Goal: Complete application form: Complete application form

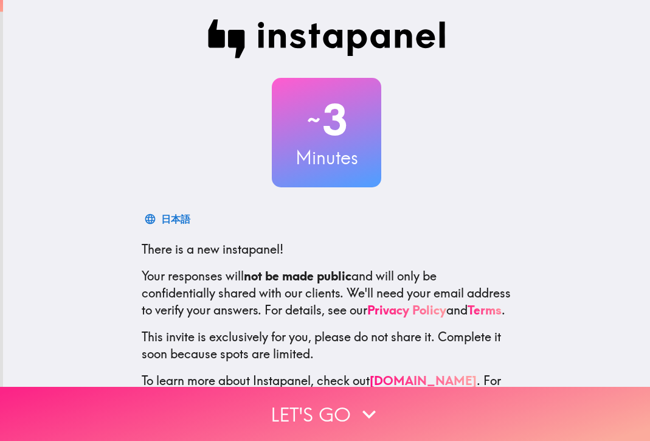
click at [305, 410] on button "Let's go" at bounding box center [325, 414] width 650 height 54
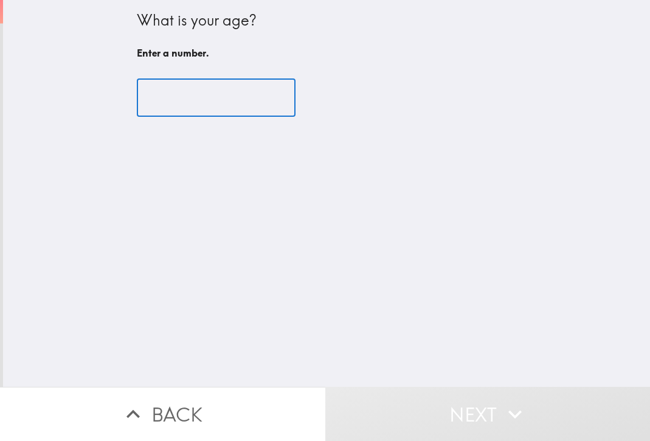
click at [201, 95] on input "number" at bounding box center [216, 98] width 159 height 38
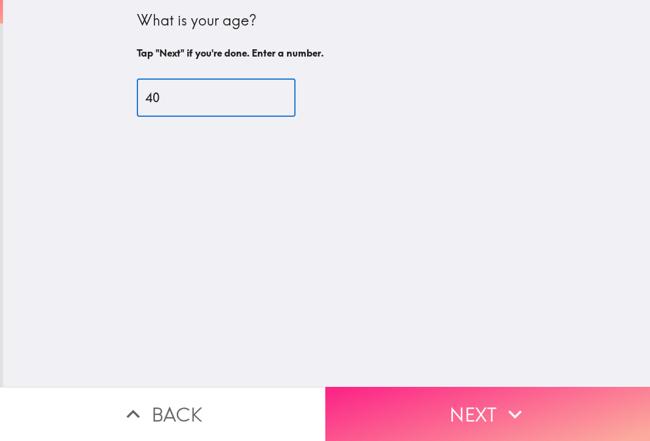
type input "40"
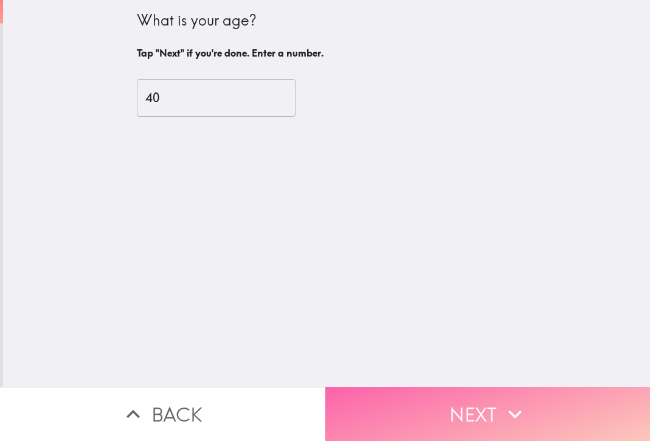
click at [469, 411] on button "Next" at bounding box center [487, 414] width 325 height 54
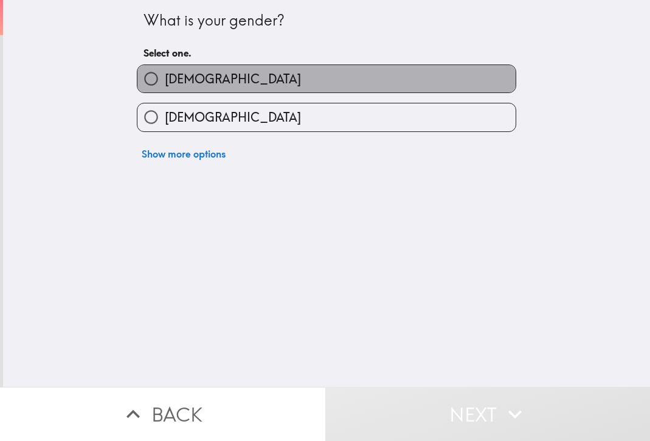
click at [176, 81] on span "[DEMOGRAPHIC_DATA]" at bounding box center [233, 79] width 136 height 17
click at [165, 81] on input "[DEMOGRAPHIC_DATA]" at bounding box center [150, 78] width 27 height 27
radio input "true"
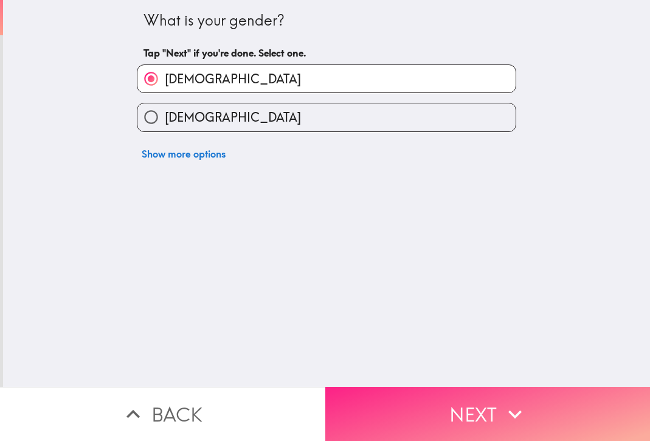
click at [402, 407] on button "Next" at bounding box center [487, 414] width 325 height 54
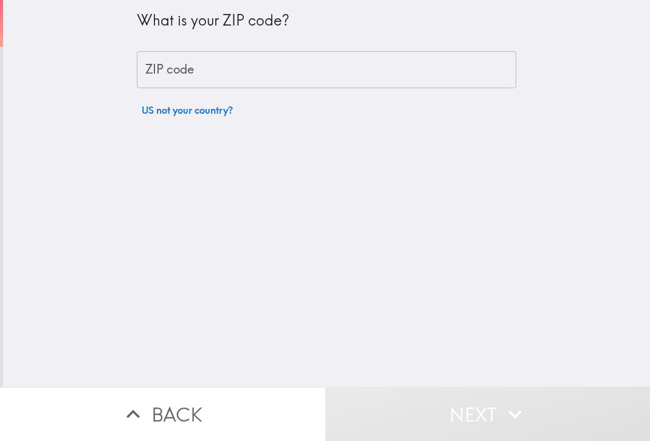
click at [156, 71] on div "ZIP code ZIP code" at bounding box center [326, 70] width 379 height 38
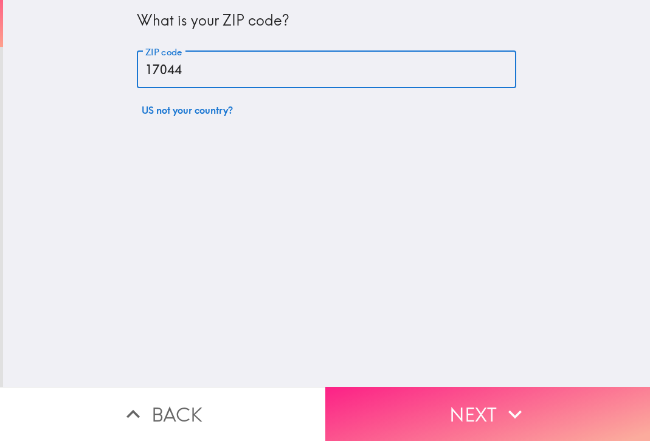
type input "17044"
click at [443, 402] on button "Next" at bounding box center [487, 414] width 325 height 54
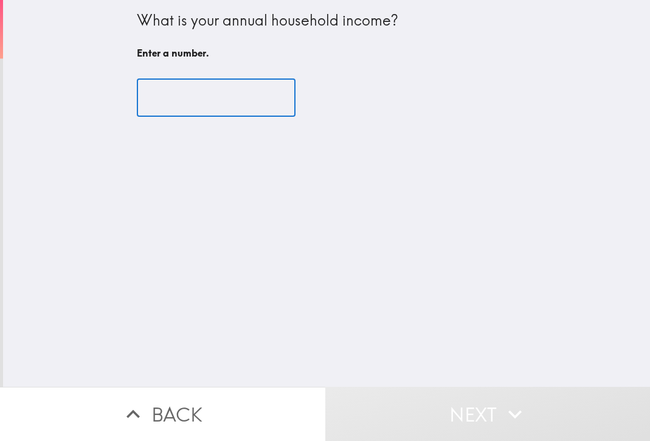
click at [203, 100] on input "number" at bounding box center [216, 98] width 159 height 38
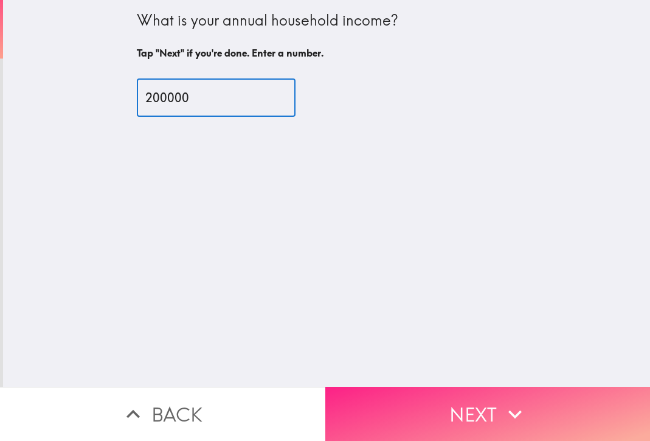
type input "200000"
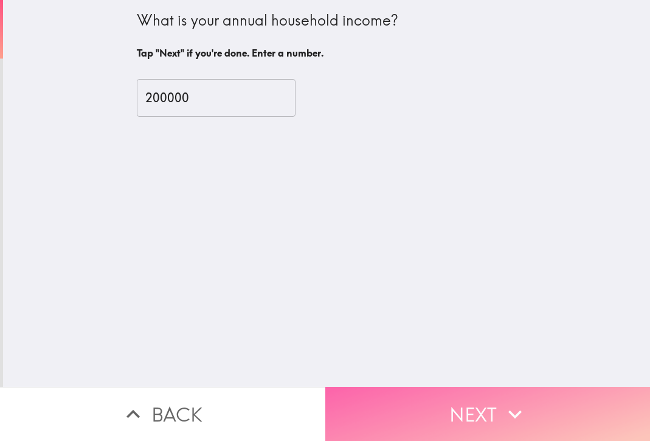
click at [442, 415] on button "Next" at bounding box center [487, 414] width 325 height 54
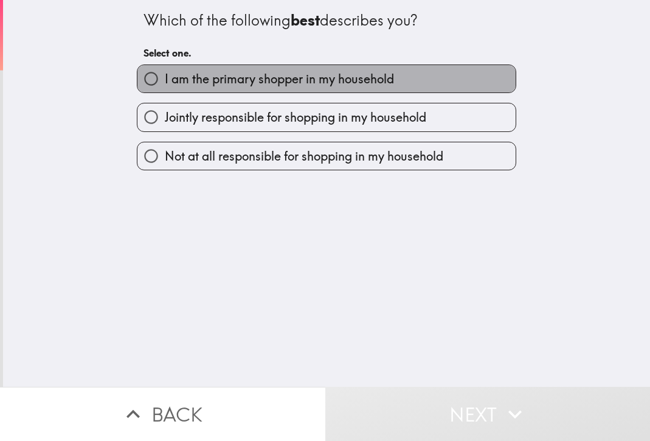
click at [272, 82] on span "I am the primary shopper in my household" at bounding box center [279, 79] width 229 height 17
click at [165, 82] on input "I am the primary shopper in my household" at bounding box center [150, 78] width 27 height 27
radio input "true"
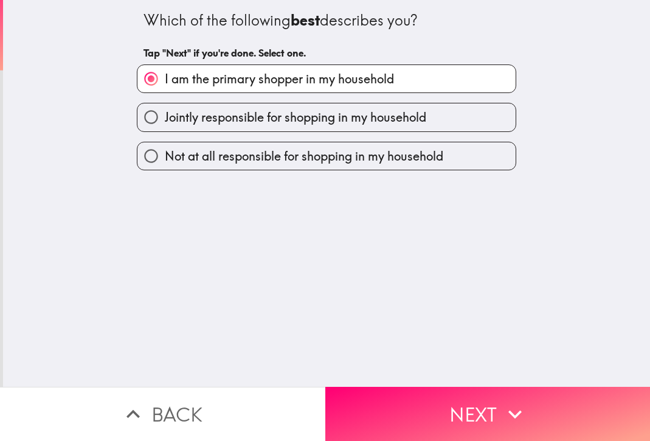
click at [426, 387] on button "Next" at bounding box center [487, 414] width 325 height 54
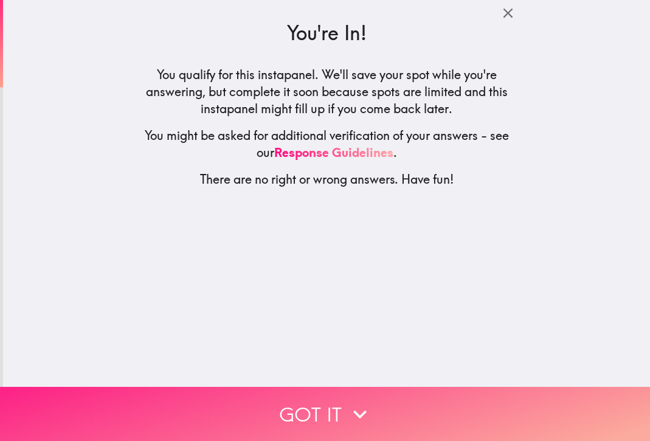
click at [355, 402] on icon "button" at bounding box center [360, 414] width 27 height 27
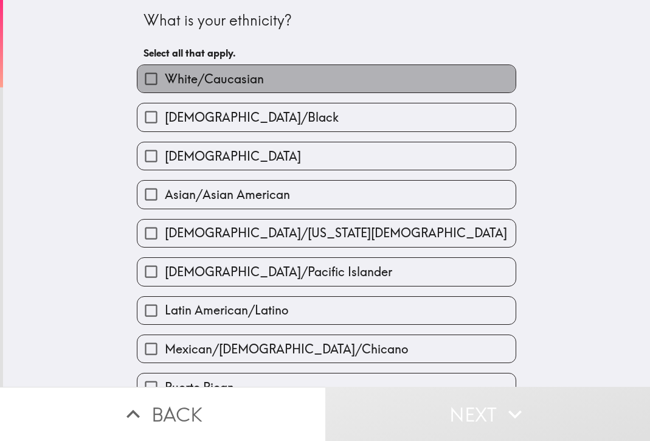
click at [190, 85] on span "White/Caucasian" at bounding box center [214, 79] width 99 height 17
click at [165, 85] on input "White/Caucasian" at bounding box center [150, 78] width 27 height 27
checkbox input "true"
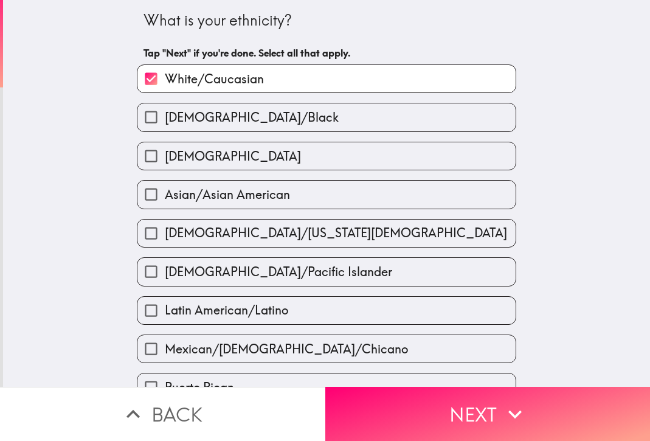
scroll to position [304, 0]
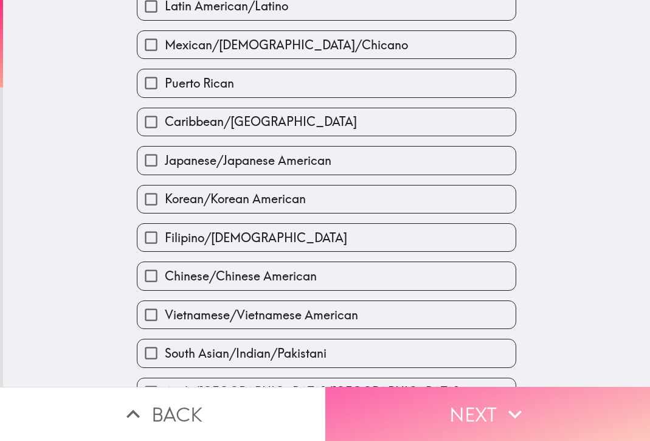
click at [385, 405] on button "Next" at bounding box center [487, 414] width 325 height 54
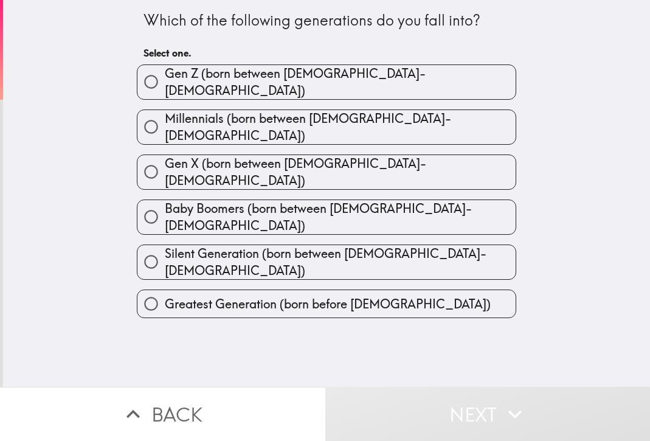
click at [309, 118] on span "Millennials (born between [DEMOGRAPHIC_DATA]-[DEMOGRAPHIC_DATA])" at bounding box center [340, 127] width 351 height 34
click at [165, 118] on input "Millennials (born between [DEMOGRAPHIC_DATA]-[DEMOGRAPHIC_DATA])" at bounding box center [150, 126] width 27 height 27
radio input "true"
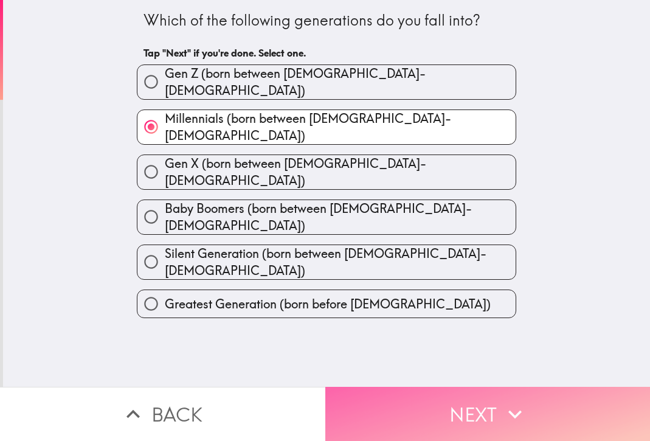
click at [423, 407] on button "Next" at bounding box center [487, 414] width 325 height 54
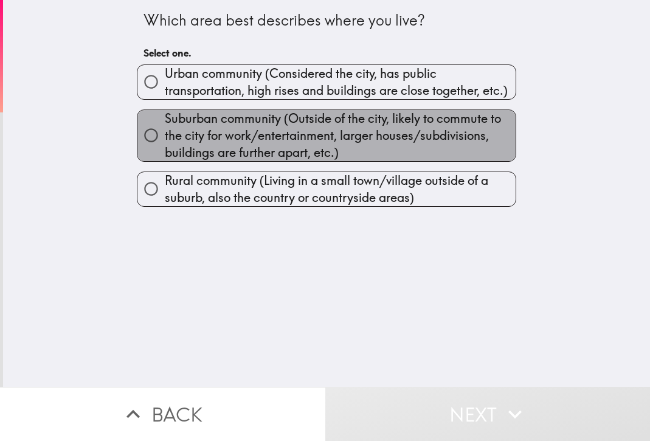
click at [229, 137] on span "Suburban community (Outside of the city, likely to commute to the city for work…" at bounding box center [340, 135] width 351 height 51
click at [165, 137] on input "Suburban community (Outside of the city, likely to commute to the city for work…" at bounding box center [150, 135] width 27 height 27
radio input "true"
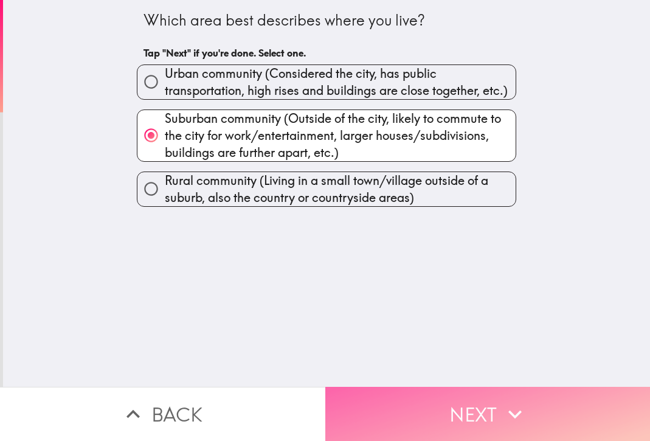
click at [488, 421] on button "Next" at bounding box center [487, 414] width 325 height 54
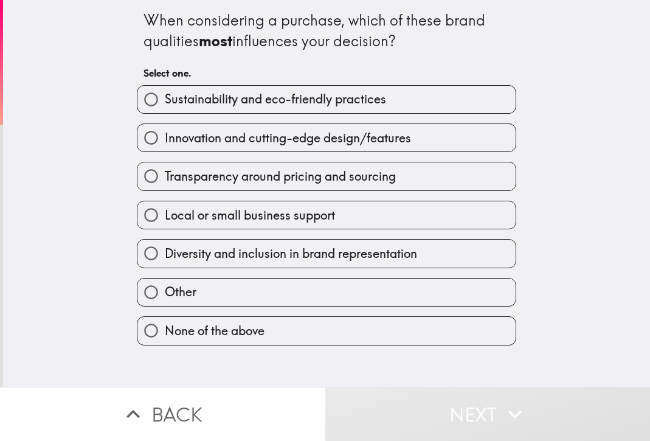
drag, startPoint x: 230, startPoint y: 33, endPoint x: 138, endPoint y: 46, distance: 93.4
click at [100, 46] on div "When considering a purchase, which of these brand qualities most influences you…" at bounding box center [326, 193] width 647 height 387
click at [250, 100] on span "button" at bounding box center [326, 99] width 378 height 27
click at [184, 99] on span "button" at bounding box center [326, 99] width 378 height 27
click at [141, 100] on input "Sustainability and eco-friendly practices" at bounding box center [150, 99] width 27 height 27
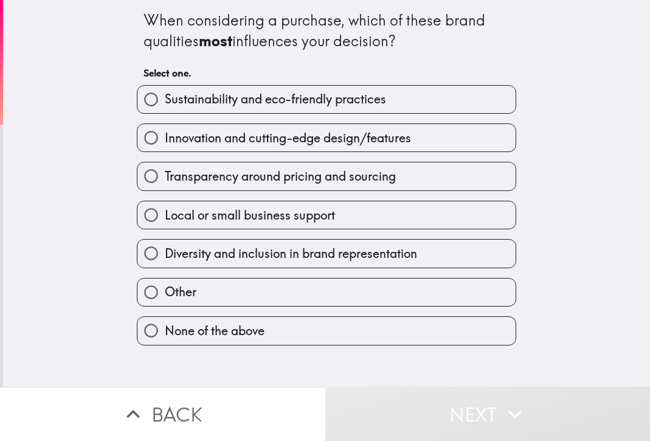
radio input "true"
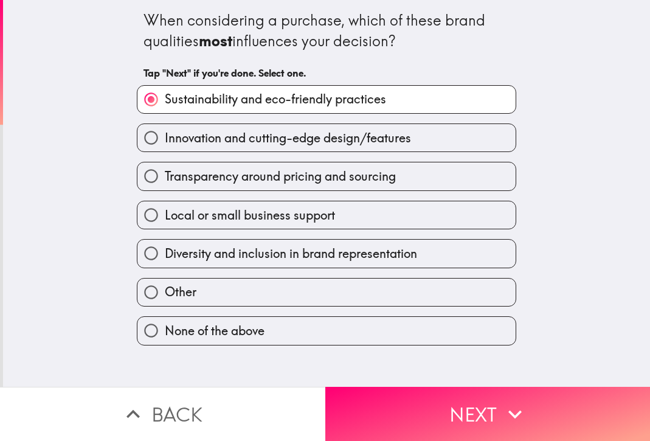
click at [455, 403] on span "button" at bounding box center [487, 414] width 325 height 54
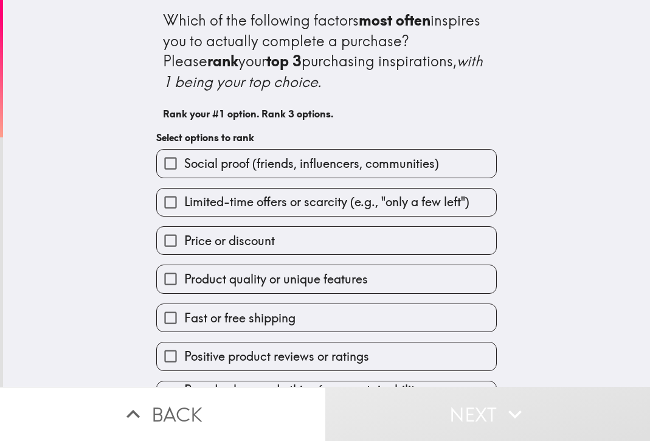
click at [218, 244] on span "button" at bounding box center [326, 240] width 339 height 27
click at [161, 240] on input "Price or discount" at bounding box center [170, 240] width 27 height 27
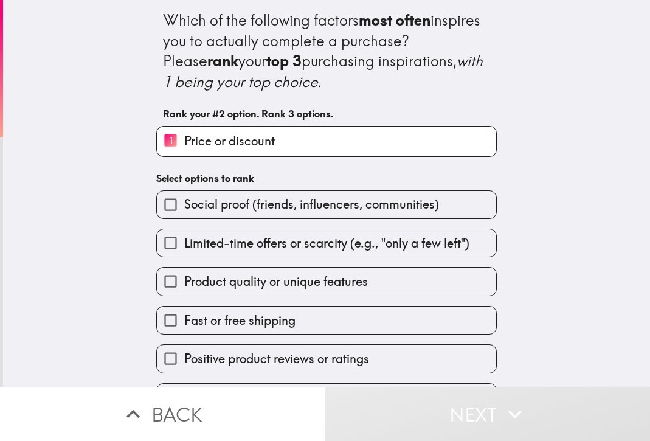
click at [161, 323] on input "Fast or free shipping" at bounding box center [170, 319] width 27 height 27
click at [158, 257] on input "Limited-time offers or scarcity (e.g., "only a few left")" at bounding box center [170, 242] width 27 height 27
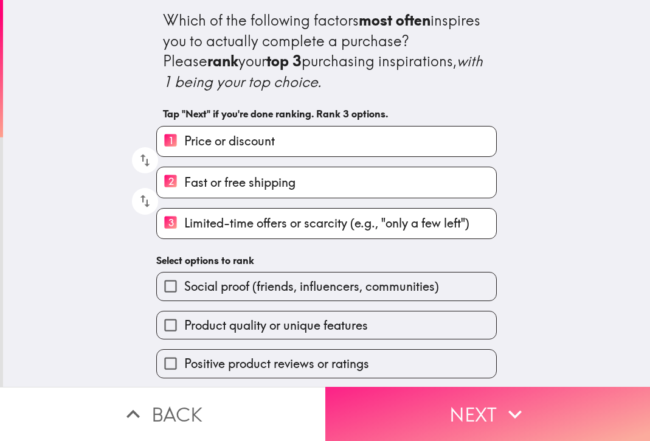
click at [494, 402] on span "button" at bounding box center [487, 414] width 325 height 54
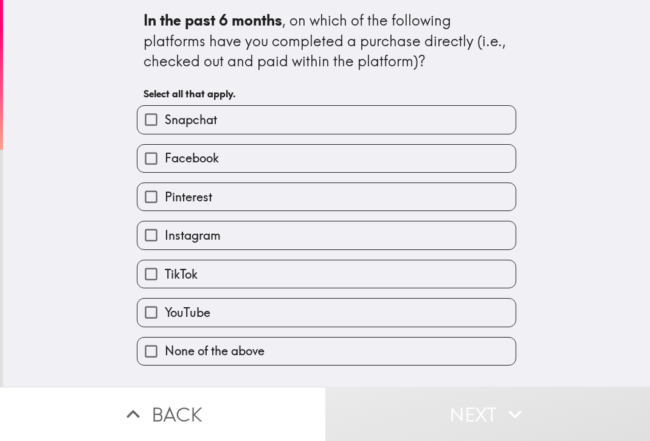
click at [140, 120] on input "Snapchat" at bounding box center [150, 119] width 27 height 27
checkbox input "true"
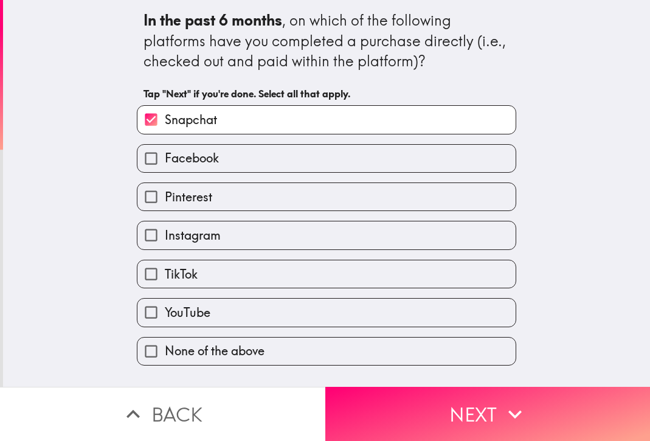
click at [142, 153] on input "Facebook" at bounding box center [150, 158] width 27 height 27
checkbox input "true"
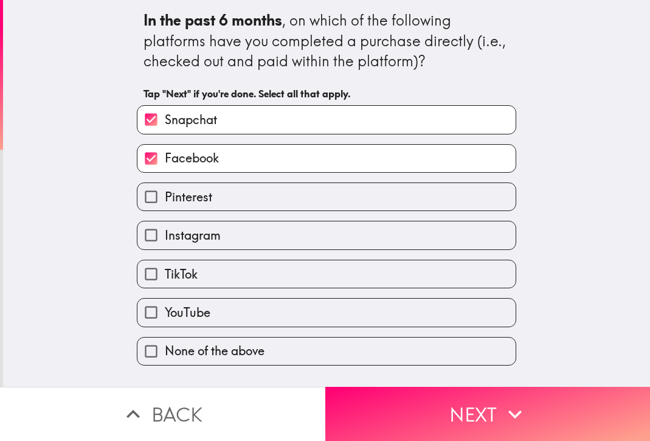
click at [144, 198] on input "Pinterest" at bounding box center [150, 196] width 27 height 27
checkbox input "true"
click at [141, 238] on input "Instagram" at bounding box center [150, 234] width 27 height 27
checkbox input "true"
click at [138, 274] on input "TikTok" at bounding box center [150, 273] width 27 height 27
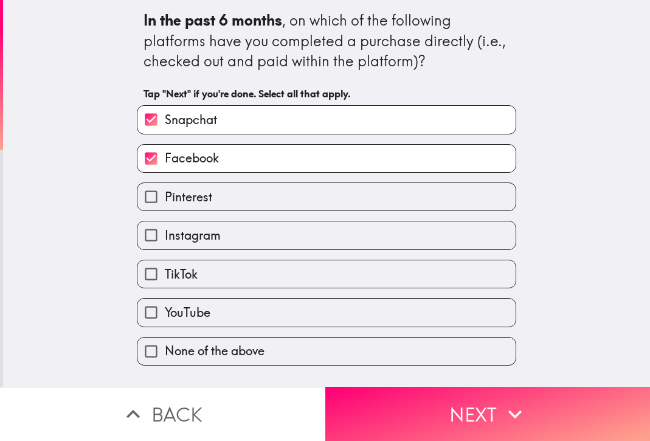
checkbox input "true"
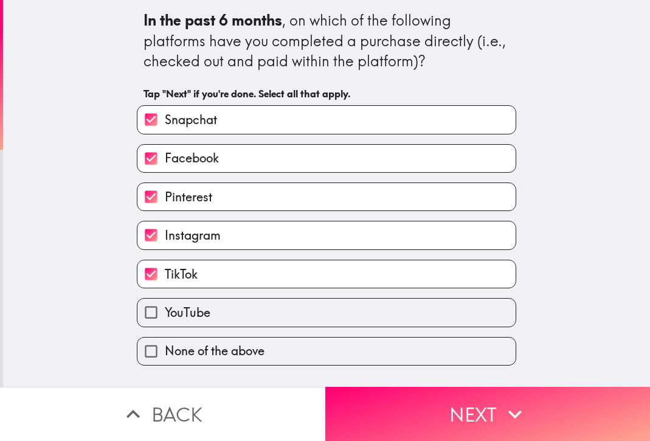
drag, startPoint x: 139, startPoint y: 313, endPoint x: 209, endPoint y: 338, distance: 74.2
click at [139, 314] on input "YouTube" at bounding box center [150, 311] width 27 height 27
checkbox input "true"
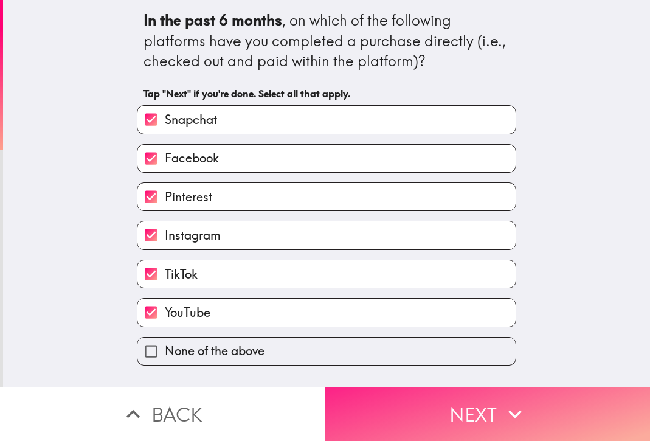
click at [384, 399] on span "button" at bounding box center [487, 414] width 325 height 54
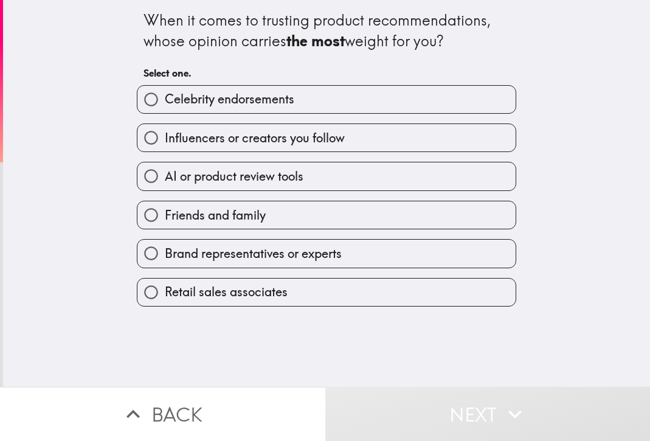
click at [191, 108] on span "button" at bounding box center [326, 99] width 378 height 27
click at [186, 146] on span "button" at bounding box center [326, 137] width 378 height 27
click at [213, 104] on span "Celebrity endorsements" at bounding box center [229, 99] width 129 height 17
click at [165, 104] on input "Celebrity endorsements" at bounding box center [150, 99] width 27 height 27
radio input "true"
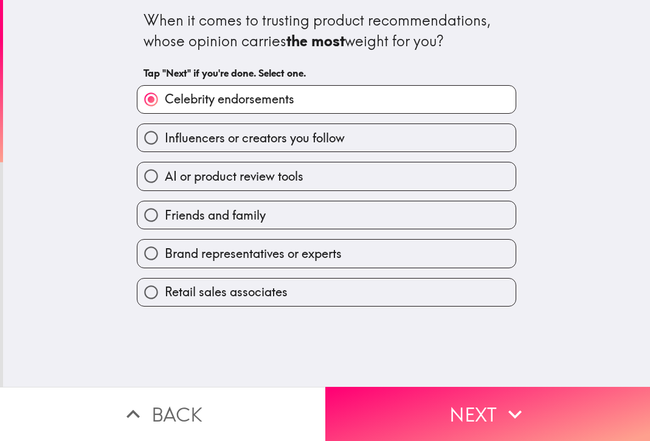
click at [266, 260] on span "Brand representatives or experts" at bounding box center [253, 253] width 177 height 17
click at [165, 260] on input "Brand representatives or experts" at bounding box center [150, 253] width 27 height 27
radio input "true"
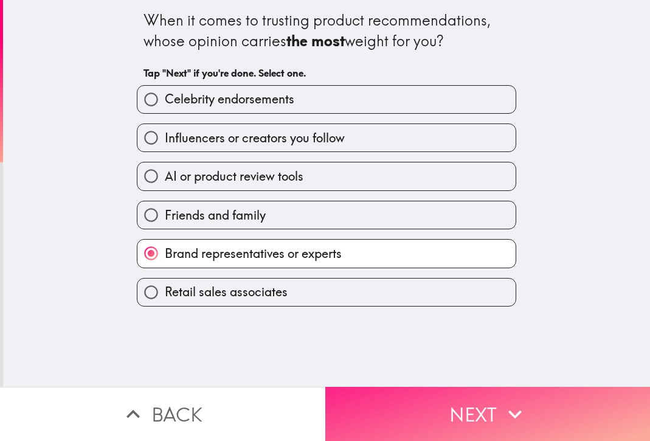
click at [466, 407] on button "Next" at bounding box center [487, 414] width 325 height 54
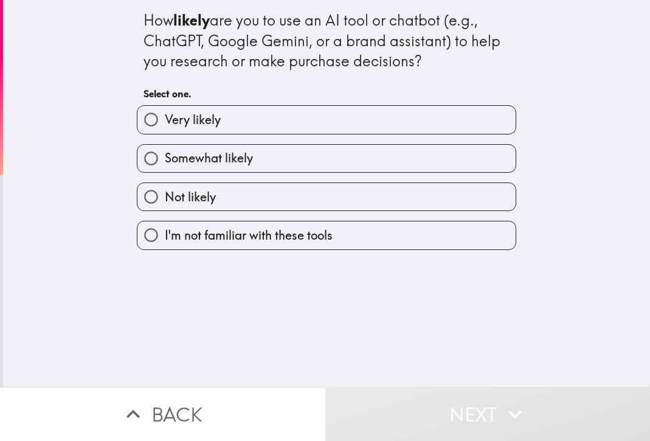
click at [175, 117] on span "Very likely" at bounding box center [193, 119] width 56 height 17
click at [165, 117] on input "Very likely" at bounding box center [150, 119] width 27 height 27
radio input "true"
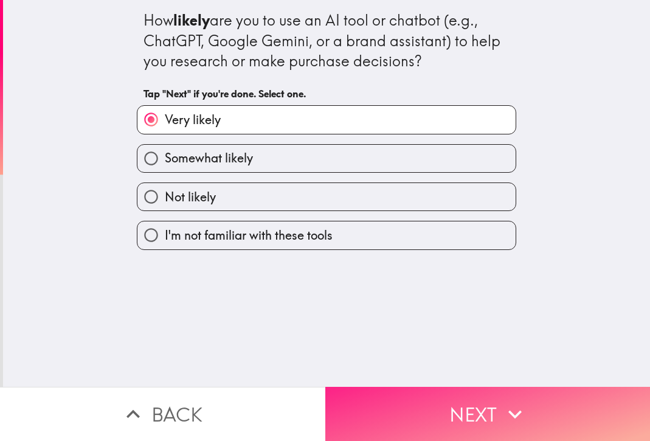
click at [404, 408] on button "Next" at bounding box center [487, 414] width 325 height 54
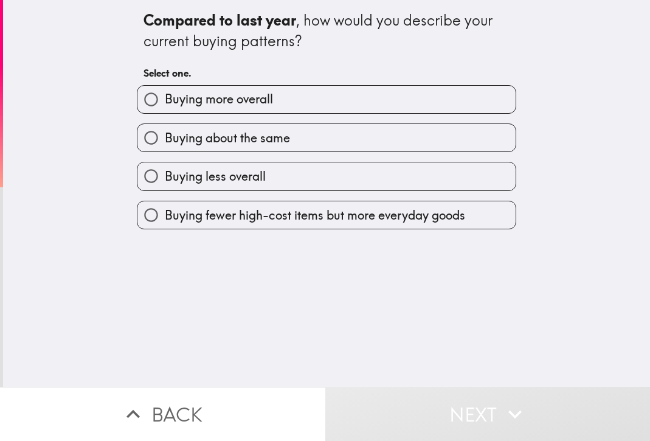
click at [228, 108] on span "Buying more overall" at bounding box center [219, 99] width 108 height 17
click at [165, 108] on input "Buying more overall" at bounding box center [150, 99] width 27 height 27
radio input "true"
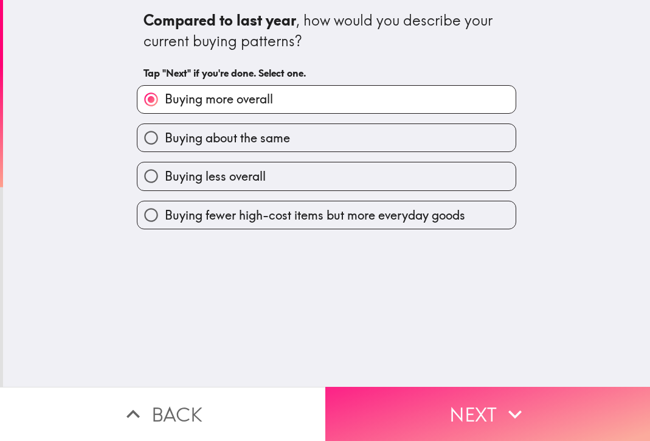
click at [440, 408] on button "Next" at bounding box center [487, 414] width 325 height 54
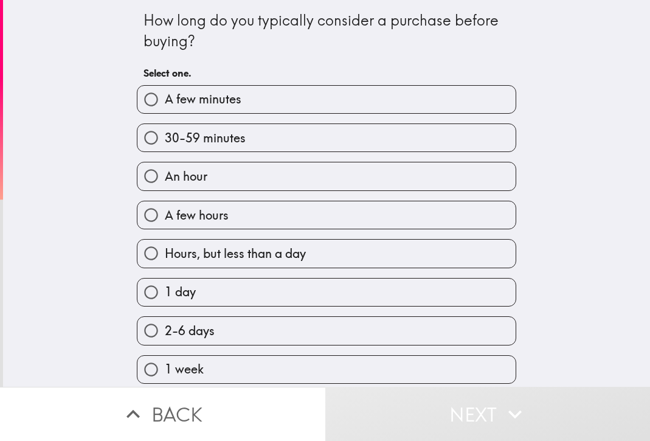
click at [182, 140] on span "30-59 minutes" at bounding box center [205, 137] width 81 height 17
click at [165, 140] on input "30-59 minutes" at bounding box center [150, 137] width 27 height 27
radio input "true"
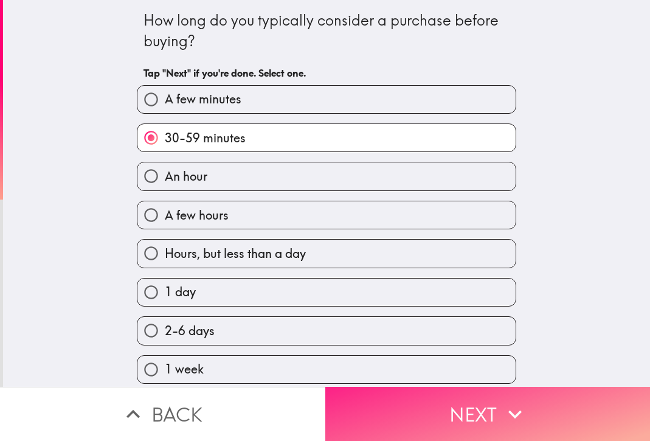
click at [413, 403] on button "Next" at bounding box center [487, 414] width 325 height 54
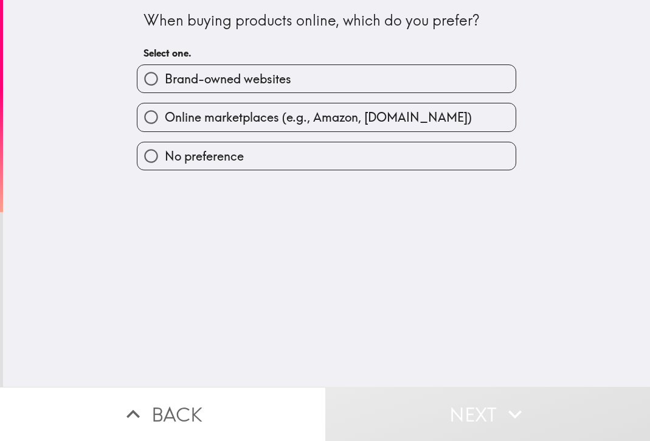
click at [175, 78] on span "Brand-owned websites" at bounding box center [228, 79] width 126 height 17
click at [165, 78] on input "Brand-owned websites" at bounding box center [150, 78] width 27 height 27
radio input "true"
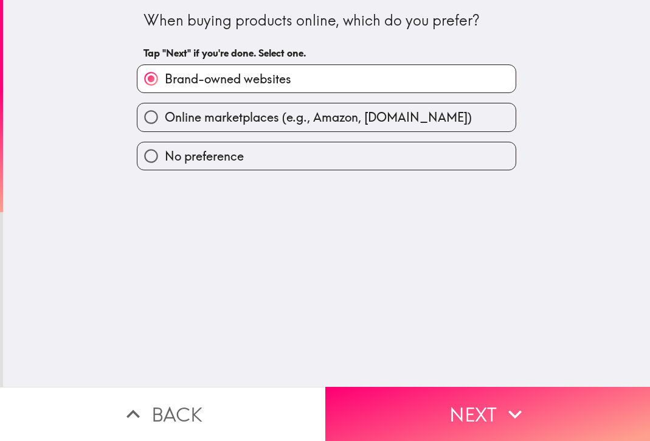
click at [186, 121] on span "Online marketplaces (e.g., Amazon, [DOMAIN_NAME])" at bounding box center [318, 117] width 307 height 17
click at [165, 121] on input "Online marketplaces (e.g., Amazon, [DOMAIN_NAME])" at bounding box center [150, 116] width 27 height 27
radio input "true"
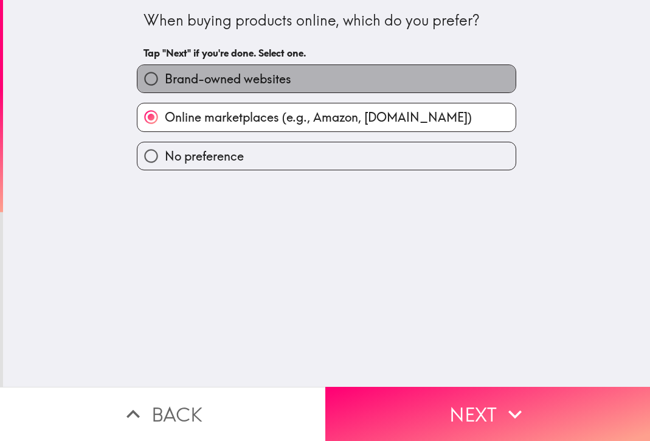
click at [199, 84] on span "Brand-owned websites" at bounding box center [228, 79] width 126 height 17
click at [165, 84] on input "Brand-owned websites" at bounding box center [150, 78] width 27 height 27
radio input "true"
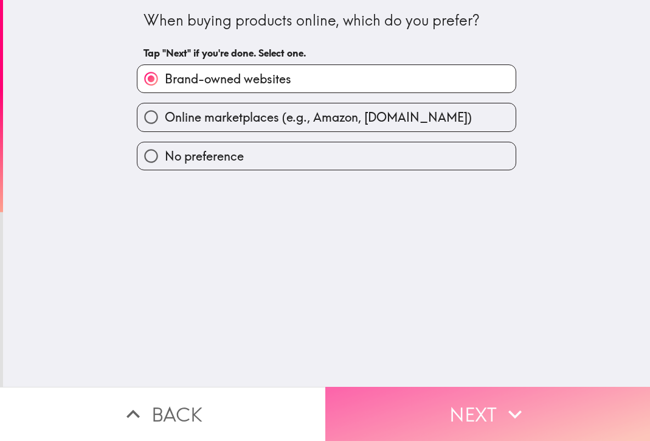
click at [450, 399] on button "Next" at bounding box center [487, 414] width 325 height 54
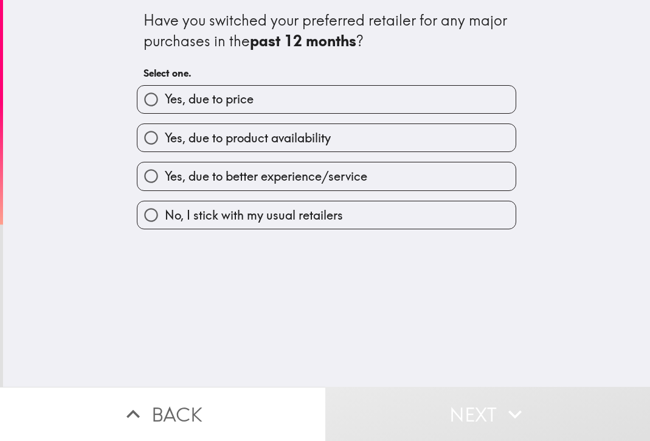
click at [219, 100] on span "Yes, due to price" at bounding box center [209, 99] width 89 height 17
click at [165, 100] on input "Yes, due to price" at bounding box center [150, 99] width 27 height 27
radio input "true"
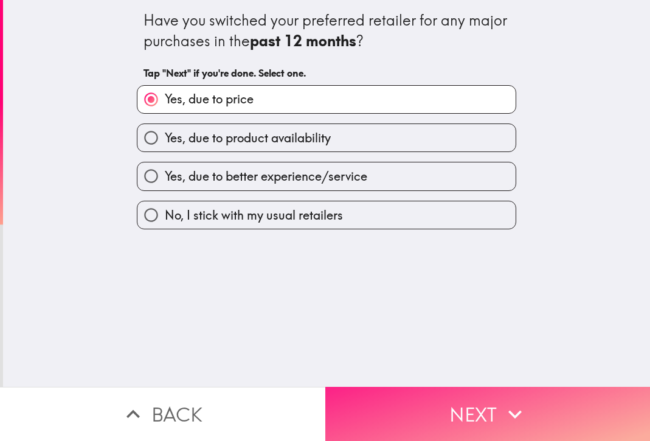
click at [446, 410] on button "Next" at bounding box center [487, 414] width 325 height 54
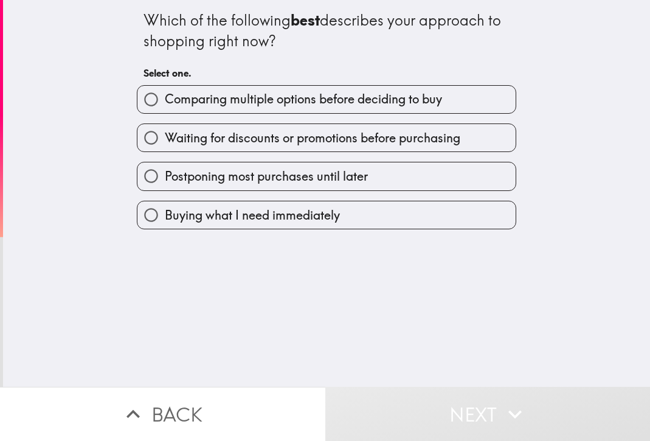
click at [214, 88] on label "Comparing multiple options before deciding to buy" at bounding box center [326, 99] width 378 height 27
click at [165, 88] on input "Comparing multiple options before deciding to buy" at bounding box center [150, 99] width 27 height 27
radio input "true"
click at [216, 98] on span "Comparing multiple options before deciding to buy" at bounding box center [303, 99] width 277 height 17
click at [165, 98] on input "Comparing multiple options before deciding to buy" at bounding box center [150, 99] width 27 height 27
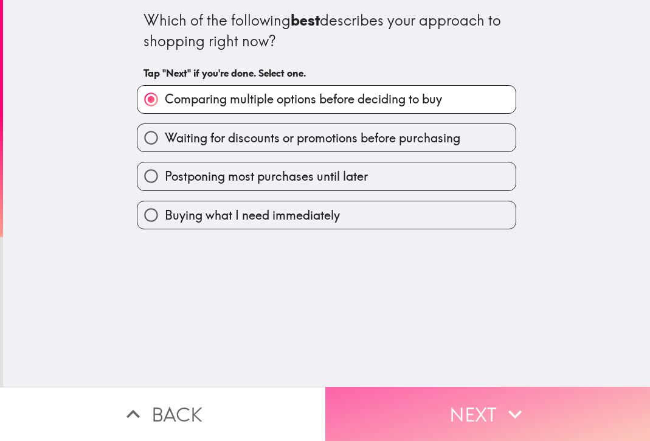
click at [405, 405] on button "Next" at bounding box center [487, 414] width 325 height 54
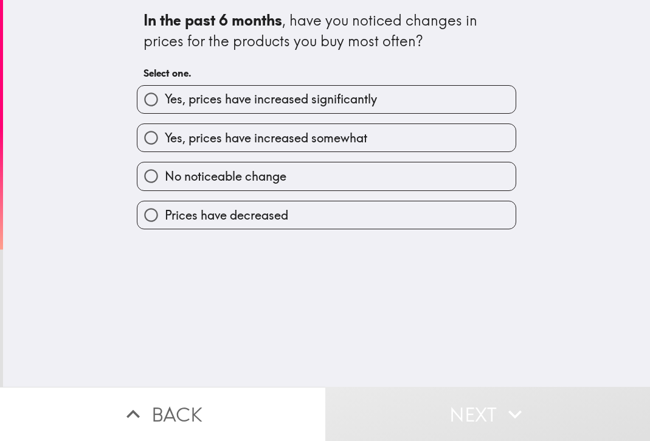
click at [191, 98] on span "Yes, prices have increased significantly" at bounding box center [271, 99] width 212 height 17
click at [165, 98] on input "Yes, prices have increased significantly" at bounding box center [150, 99] width 27 height 27
radio input "true"
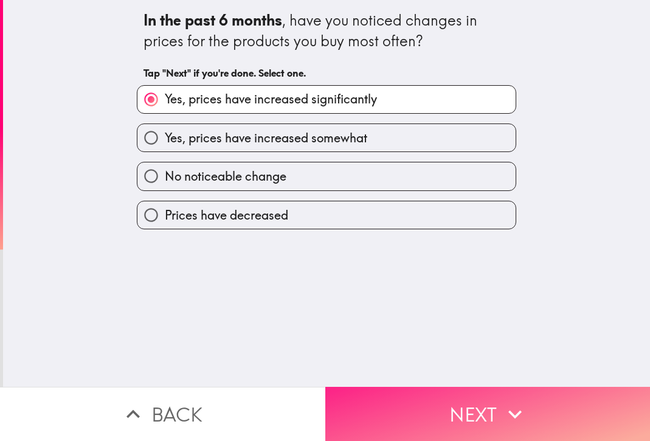
click at [437, 399] on button "Next" at bounding box center [487, 414] width 325 height 54
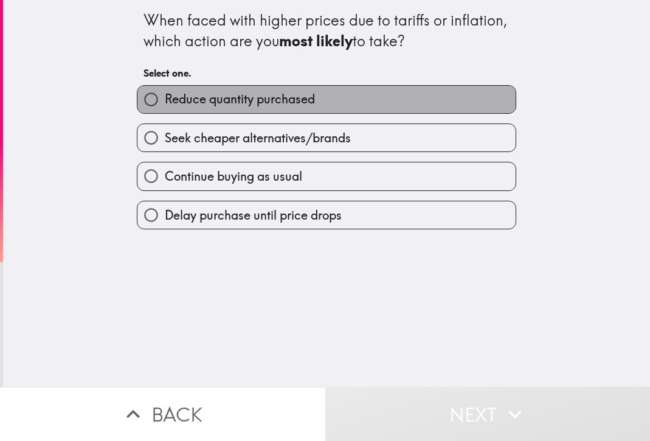
click at [232, 98] on span "Reduce quantity purchased" at bounding box center [240, 99] width 150 height 17
click at [165, 98] on input "Reduce quantity purchased" at bounding box center [150, 99] width 27 height 27
radio input "true"
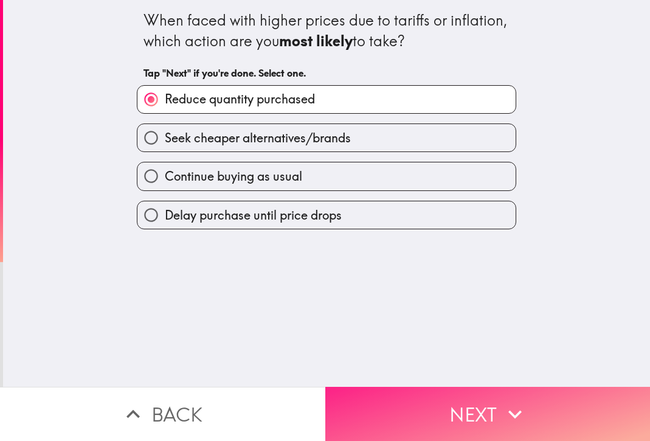
click at [439, 400] on button "Next" at bounding box center [487, 414] width 325 height 54
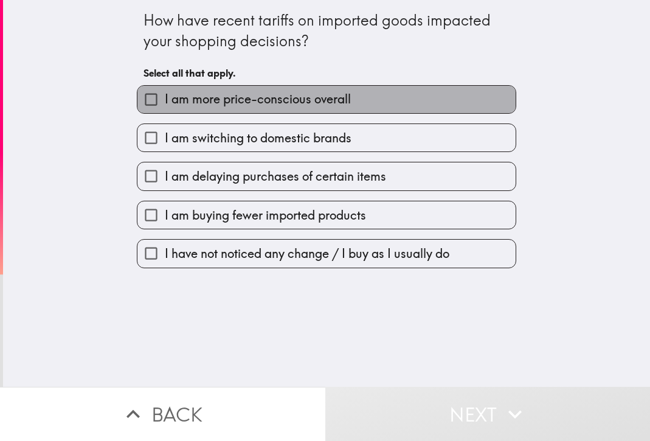
click at [196, 102] on span "I am more price-conscious overall" at bounding box center [258, 99] width 186 height 17
click at [165, 102] on input "I am more price-conscious overall" at bounding box center [150, 99] width 27 height 27
checkbox input "true"
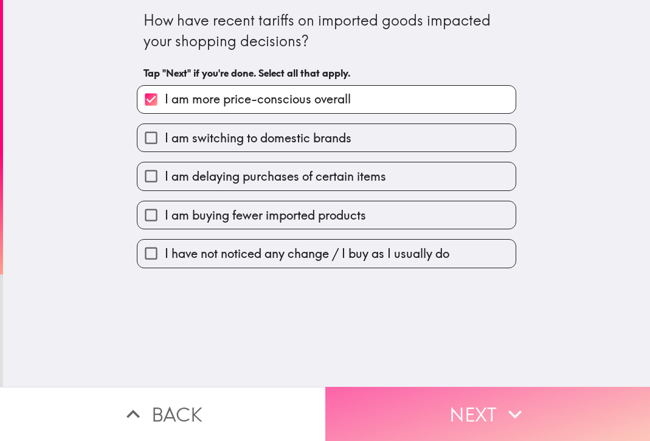
click at [444, 402] on button "Next" at bounding box center [487, 414] width 325 height 54
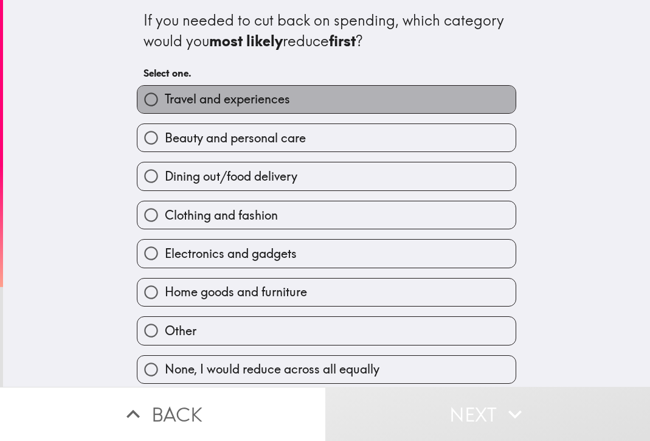
click at [205, 102] on span "Travel and experiences" at bounding box center [227, 99] width 125 height 17
click at [165, 102] on input "Travel and experiences" at bounding box center [150, 99] width 27 height 27
radio input "true"
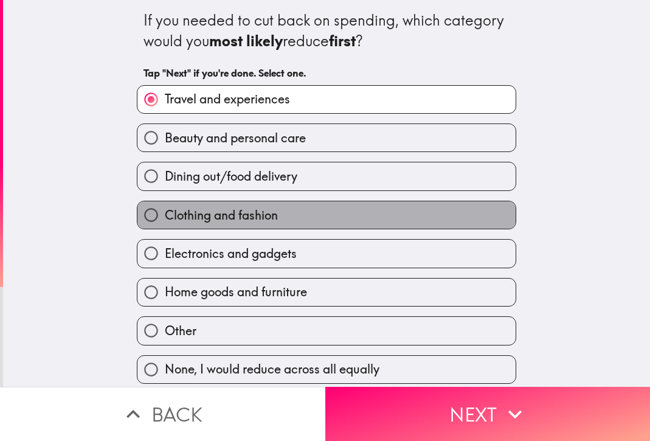
click at [236, 215] on span "Clothing and fashion" at bounding box center [221, 215] width 113 height 17
click at [165, 215] on input "Clothing and fashion" at bounding box center [150, 214] width 27 height 27
radio input "true"
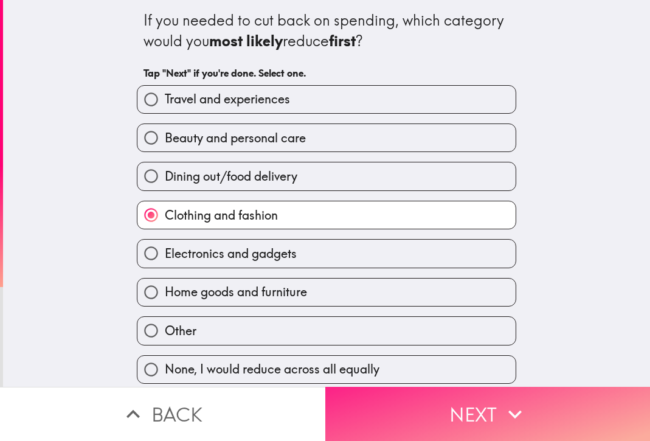
click at [473, 413] on button "Next" at bounding box center [487, 414] width 325 height 54
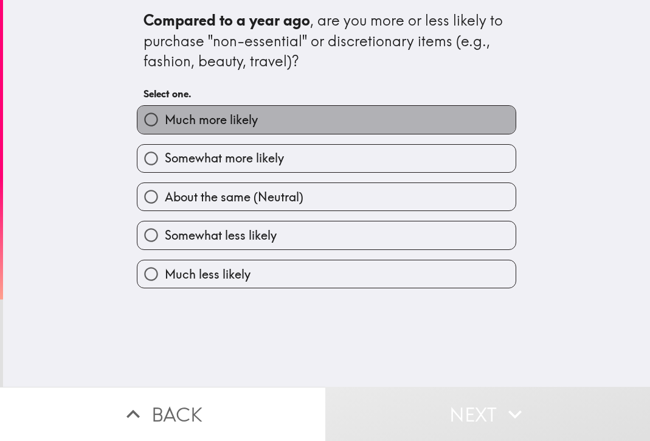
drag, startPoint x: 229, startPoint y: 120, endPoint x: 263, endPoint y: 224, distance: 110.0
click at [229, 120] on span "Much more likely" at bounding box center [211, 119] width 93 height 17
click at [165, 120] on input "Much more likely" at bounding box center [150, 119] width 27 height 27
radio input "true"
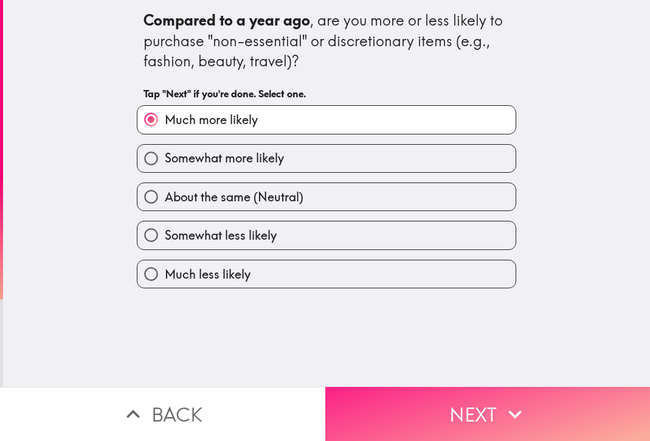
click at [457, 387] on button "Next" at bounding box center [487, 414] width 325 height 54
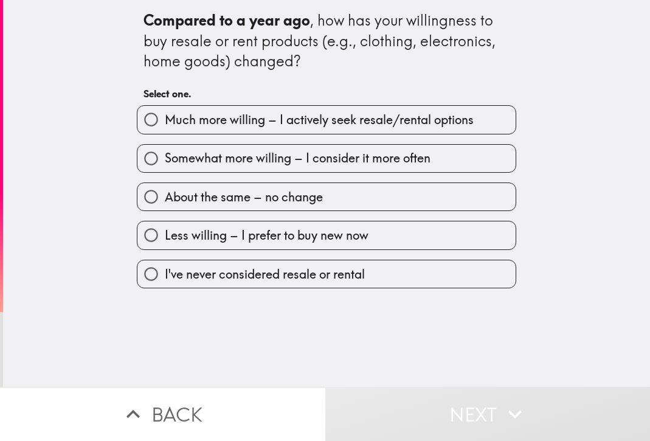
click at [202, 122] on span "Much more willing – I actively seek resale/rental options" at bounding box center [319, 119] width 309 height 17
click at [165, 122] on input "Much more willing – I actively seek resale/rental options" at bounding box center [150, 119] width 27 height 27
radio input "true"
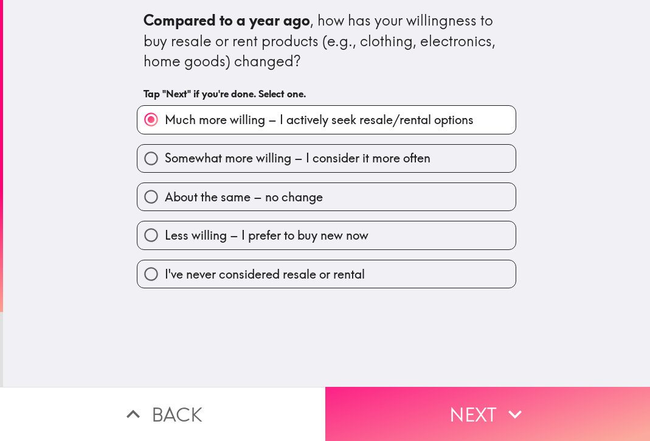
click at [457, 411] on button "Next" at bounding box center [487, 414] width 325 height 54
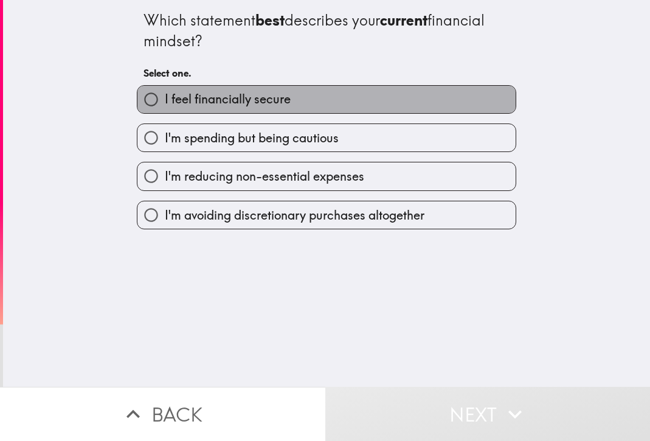
click at [195, 106] on span "I feel financially secure" at bounding box center [228, 99] width 126 height 17
click at [165, 106] on input "I feel financially secure" at bounding box center [150, 99] width 27 height 27
radio input "true"
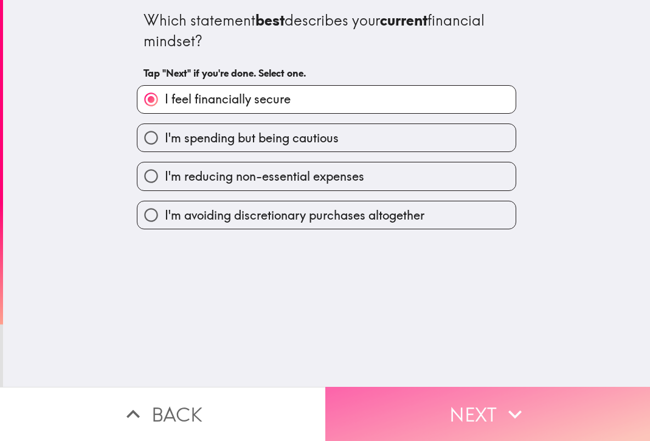
click at [427, 427] on button "Next" at bounding box center [487, 414] width 325 height 54
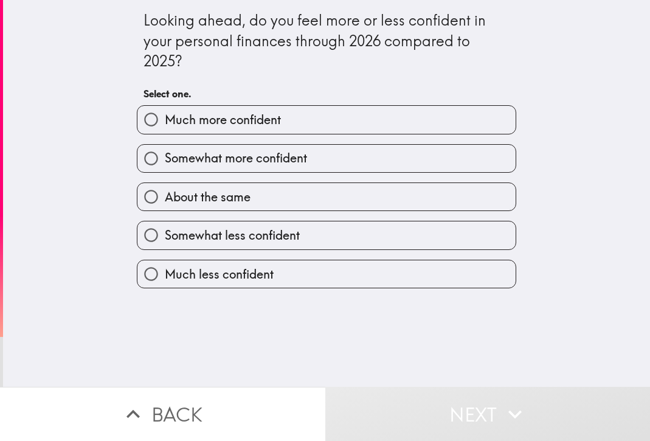
click at [209, 120] on span "Much more confident" at bounding box center [223, 119] width 116 height 17
click at [165, 120] on input "Much more confident" at bounding box center [150, 119] width 27 height 27
radio input "true"
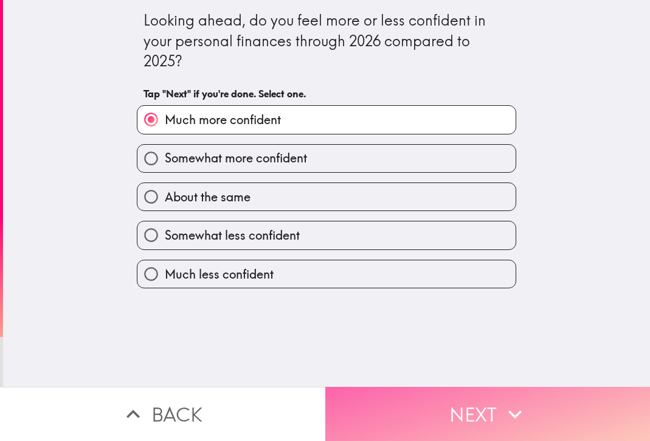
click at [480, 401] on button "Next" at bounding box center [487, 414] width 325 height 54
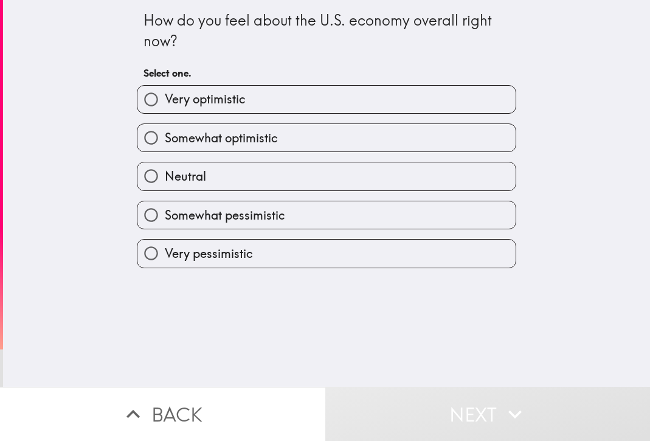
click at [219, 105] on span "Very optimistic" at bounding box center [205, 99] width 81 height 17
click at [165, 105] on input "Very optimistic" at bounding box center [150, 99] width 27 height 27
radio input "true"
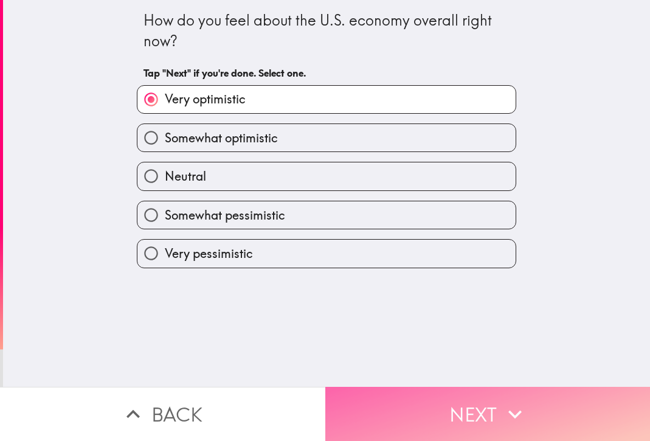
click at [416, 408] on button "Next" at bounding box center [487, 414] width 325 height 54
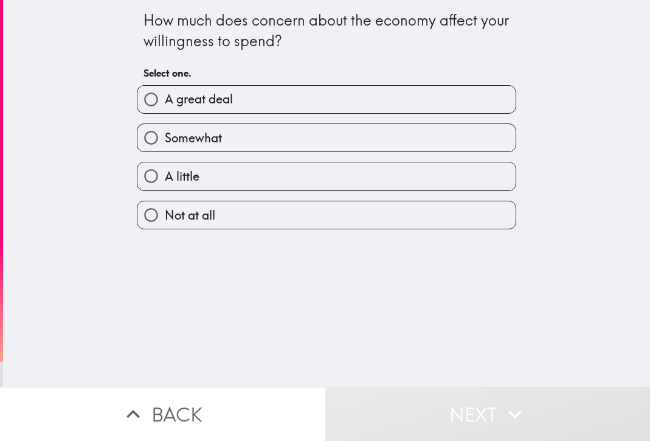
click at [192, 102] on span "A great deal" at bounding box center [199, 99] width 68 height 17
click at [165, 102] on input "A great deal" at bounding box center [150, 99] width 27 height 27
radio input "true"
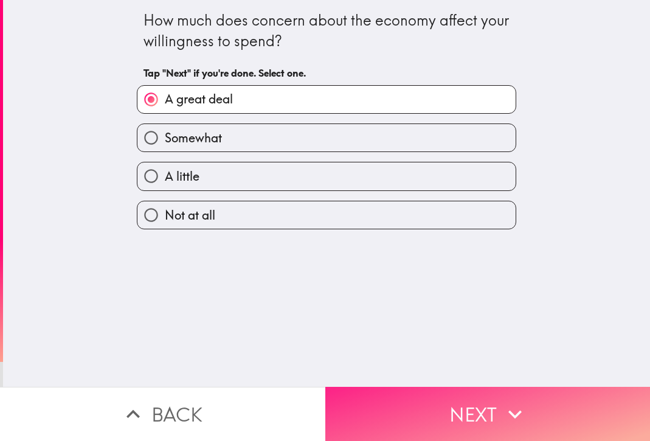
click at [435, 400] on button "Next" at bounding box center [487, 414] width 325 height 54
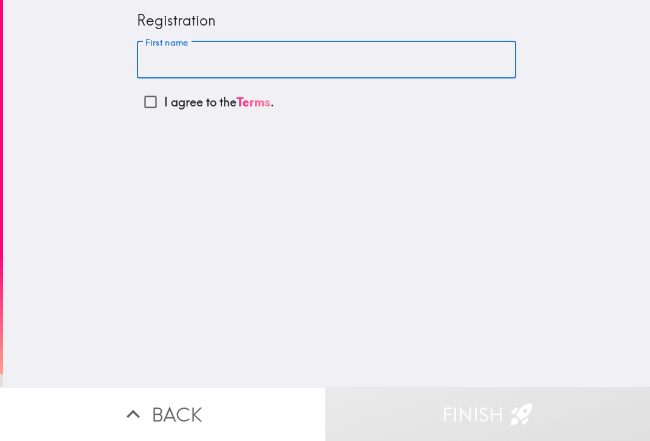
click at [178, 64] on div "First name First name" at bounding box center [326, 60] width 379 height 38
type input "Rayn"
drag, startPoint x: 142, startPoint y: 101, endPoint x: 178, endPoint y: 132, distance: 47.9
click at [142, 101] on input "I agree to the Terms ." at bounding box center [150, 101] width 27 height 27
checkbox input "true"
